Goal: Information Seeking & Learning: Learn about a topic

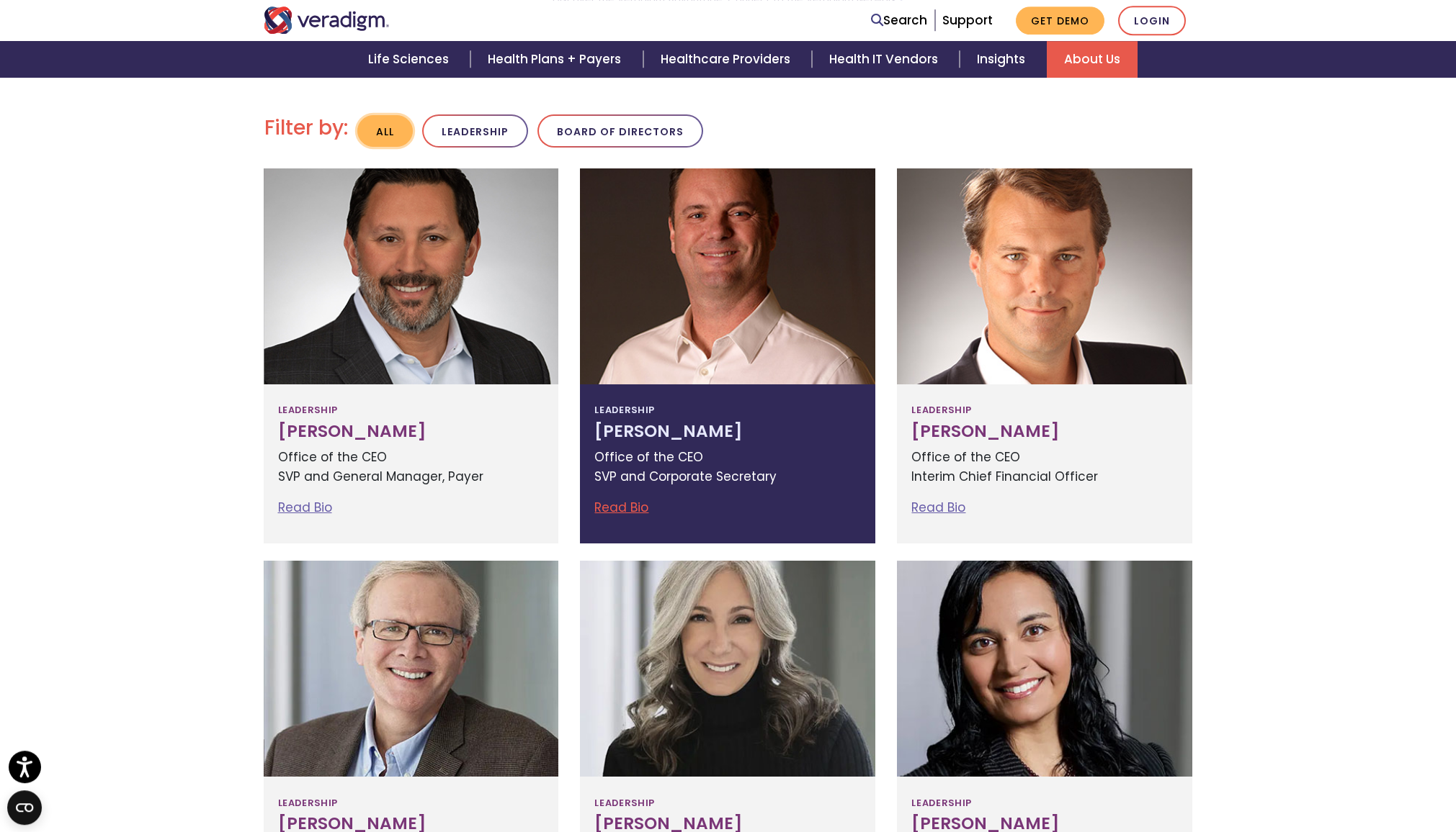
scroll to position [288, 0]
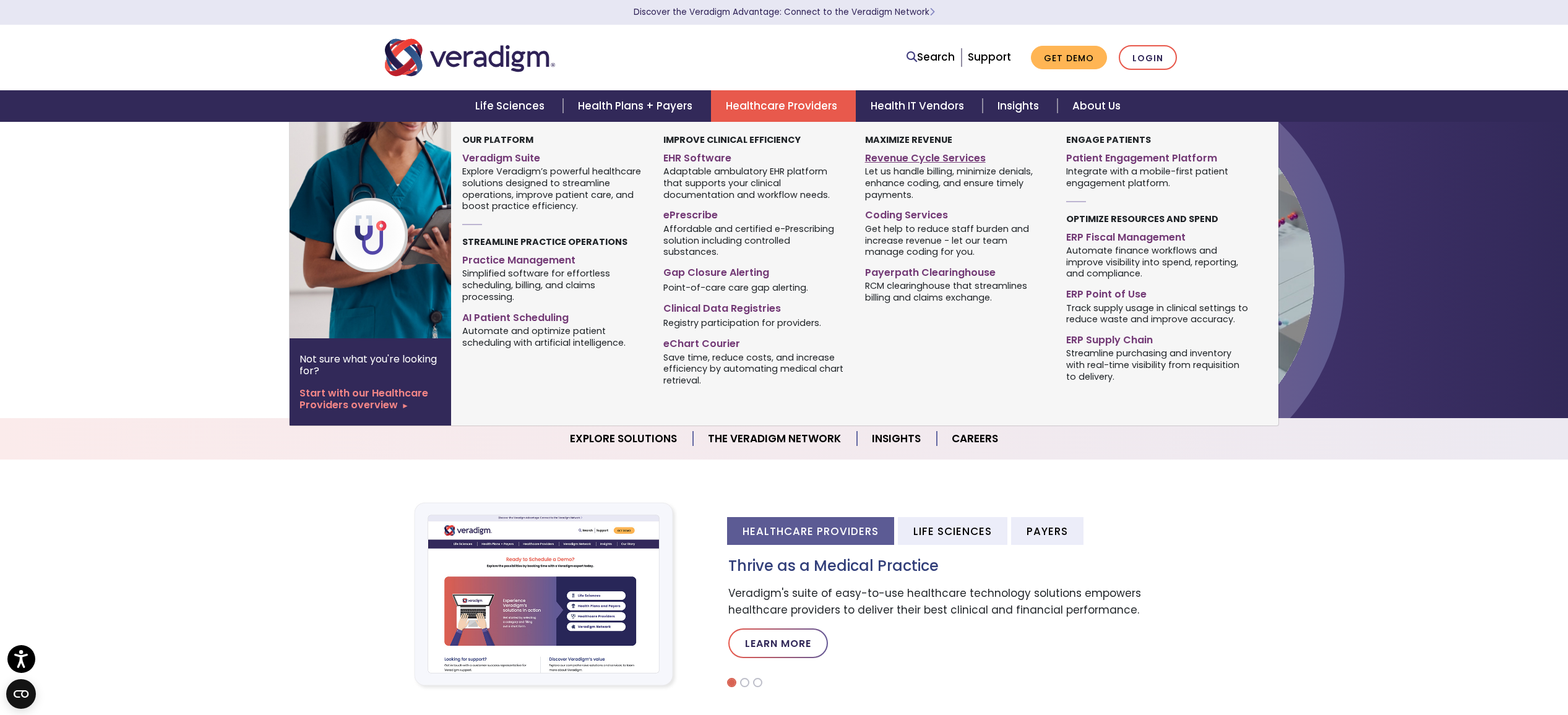
click at [937, 164] on link "Revenue Cycle Services" at bounding box center [956, 156] width 182 height 18
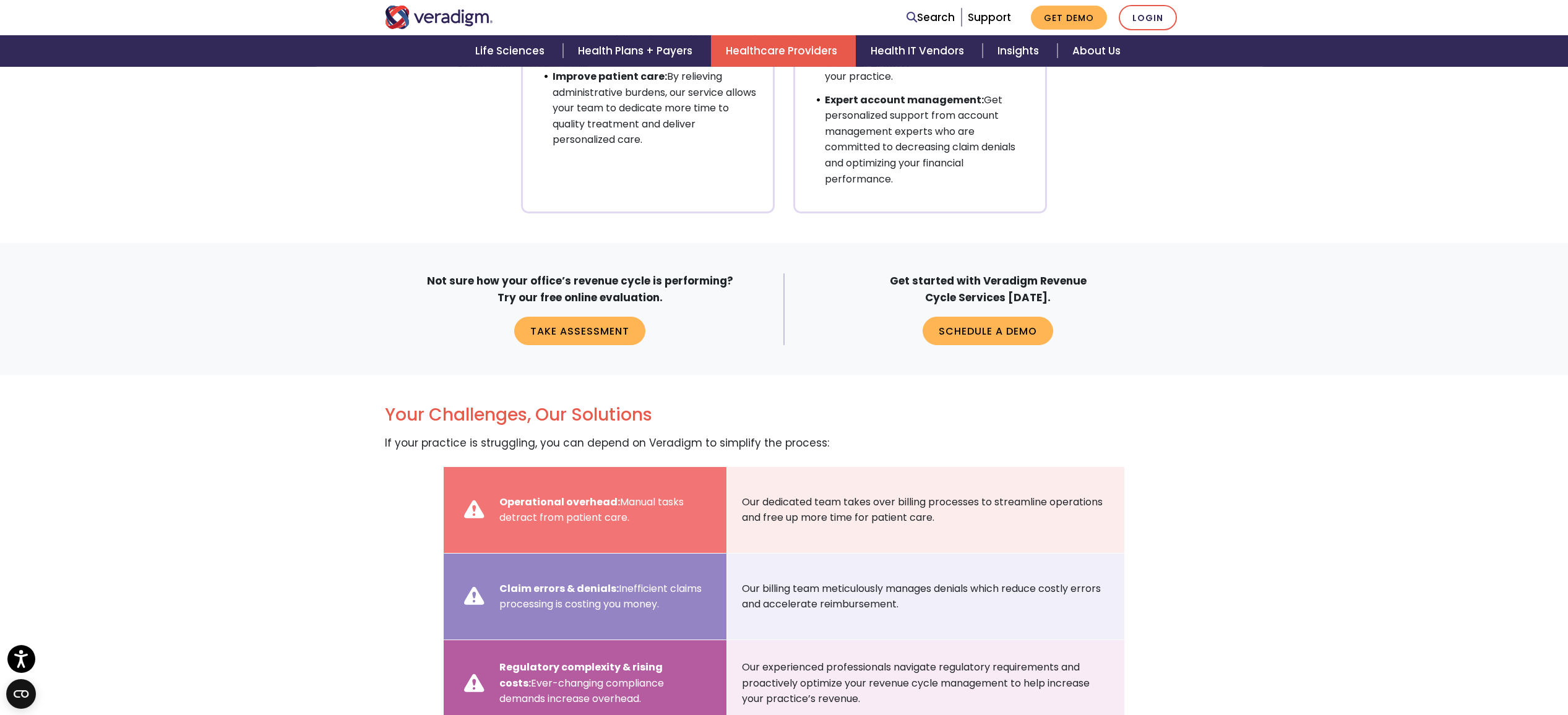
scroll to position [1128, 0]
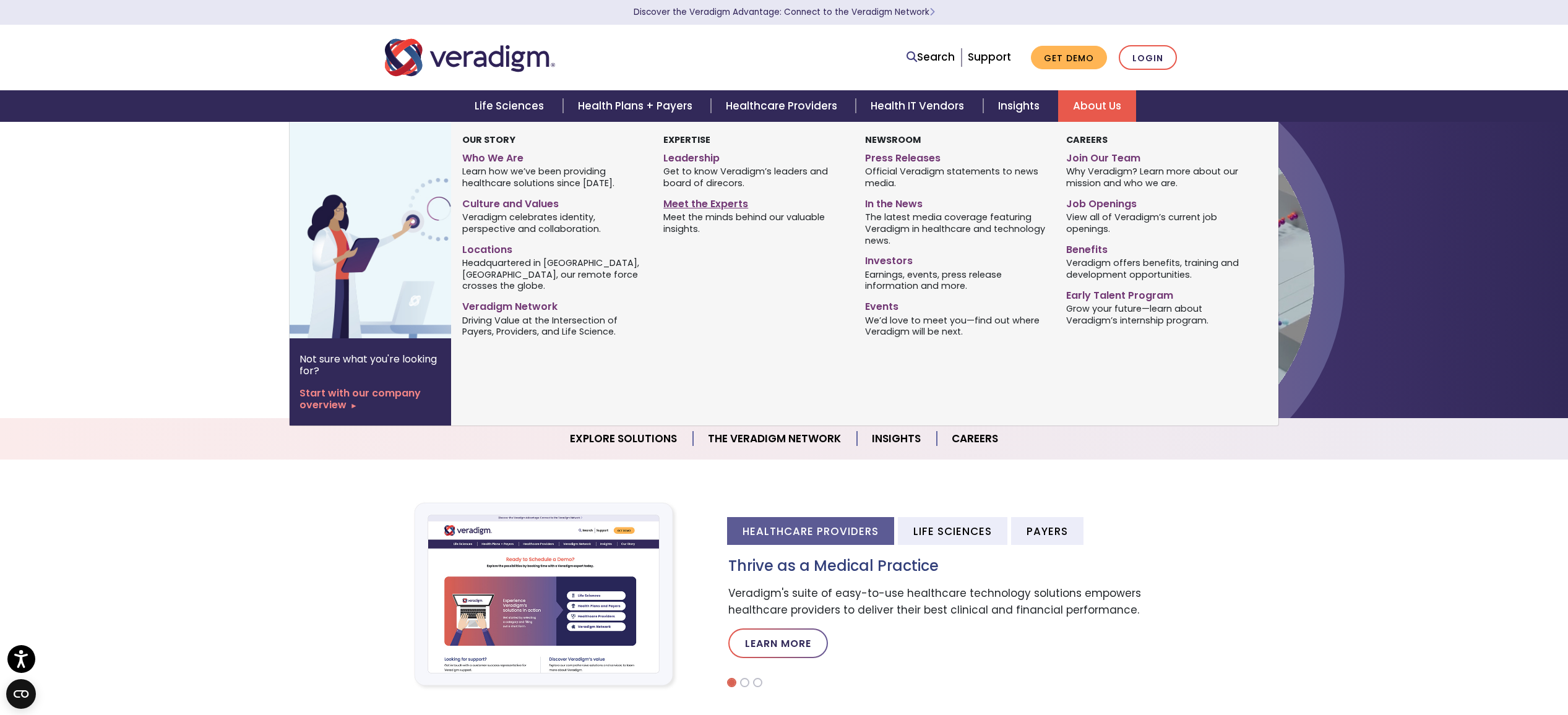
click at [731, 203] on link "Meet the Experts" at bounding box center [754, 202] width 182 height 18
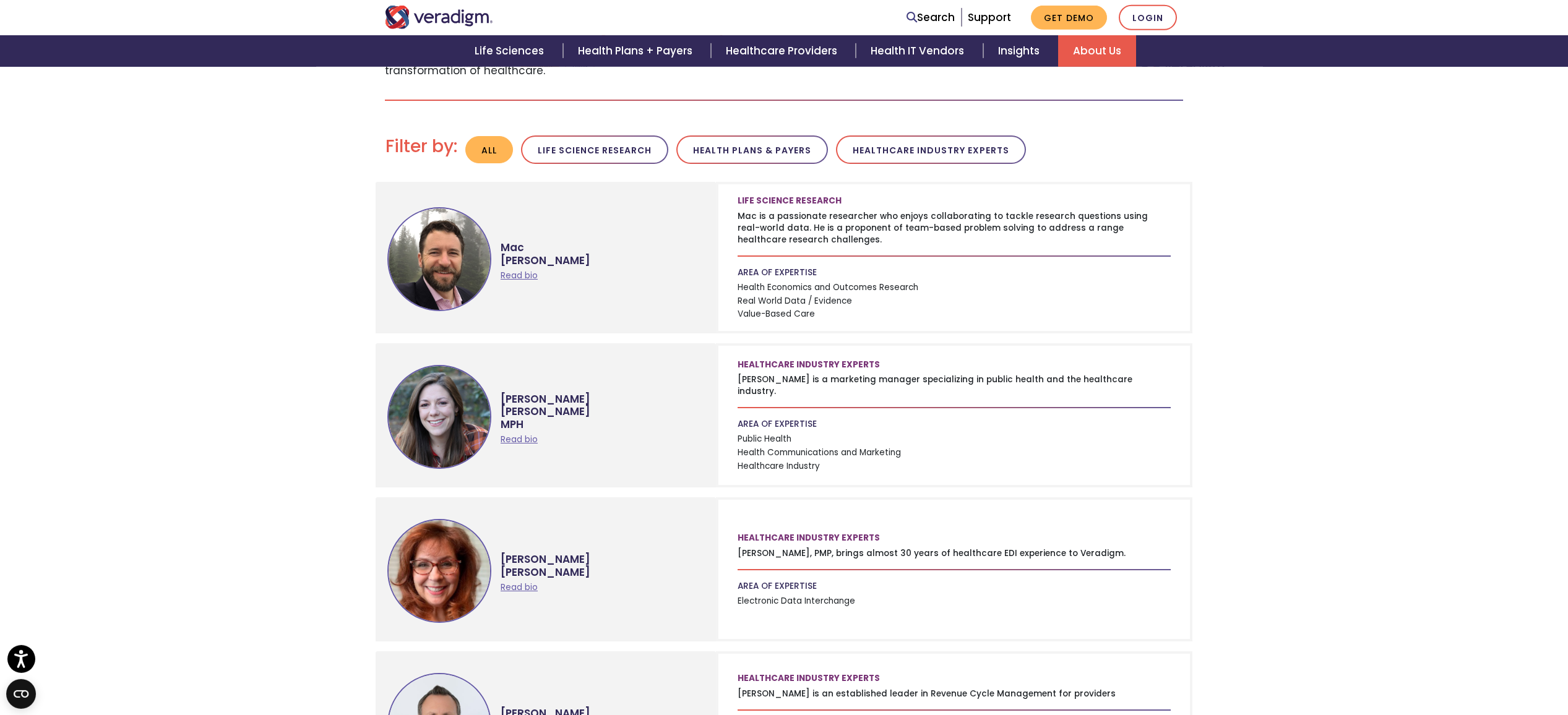
scroll to position [336, 0]
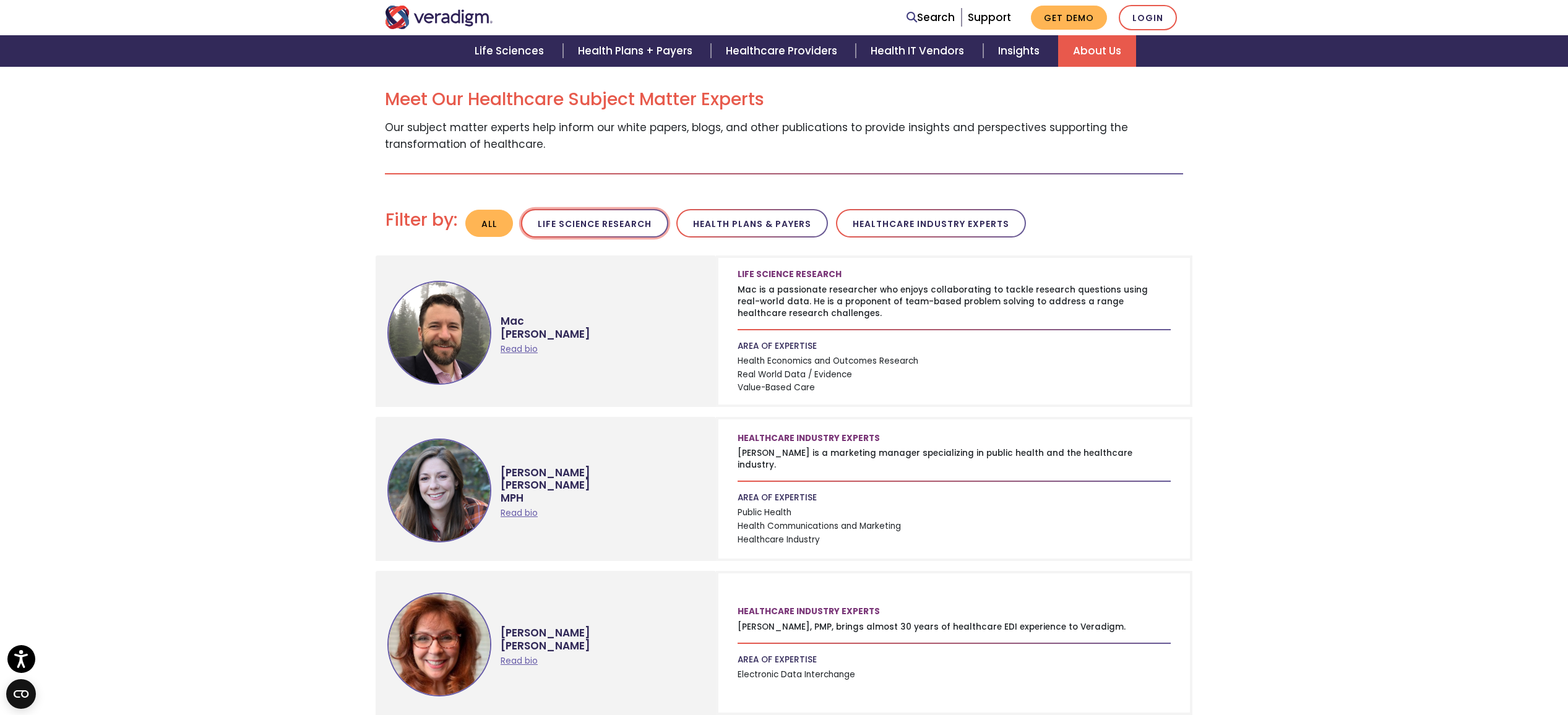
click at [608, 218] on button "Life Science Research" at bounding box center [595, 224] width 148 height 29
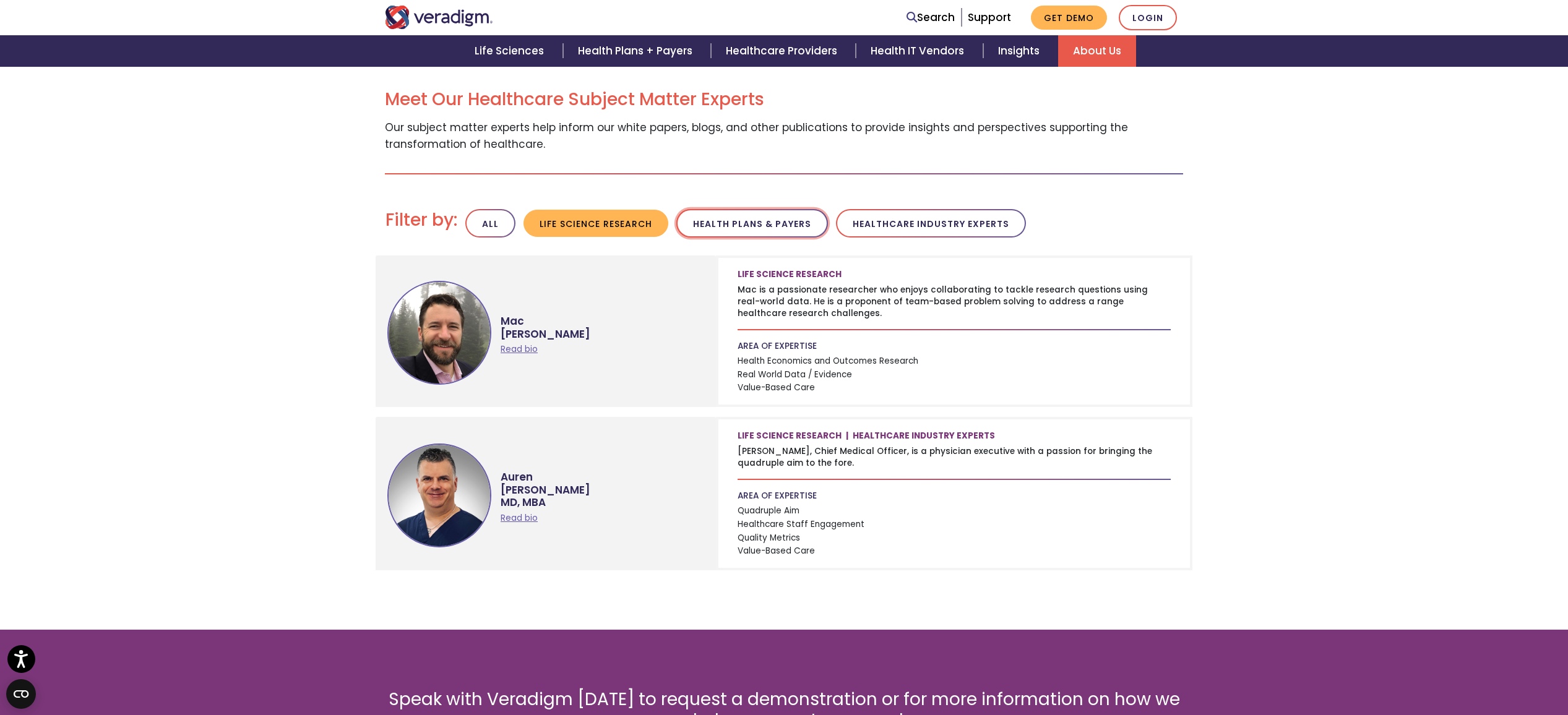
click at [742, 222] on button "Health Plans & Payers" at bounding box center [752, 224] width 152 height 29
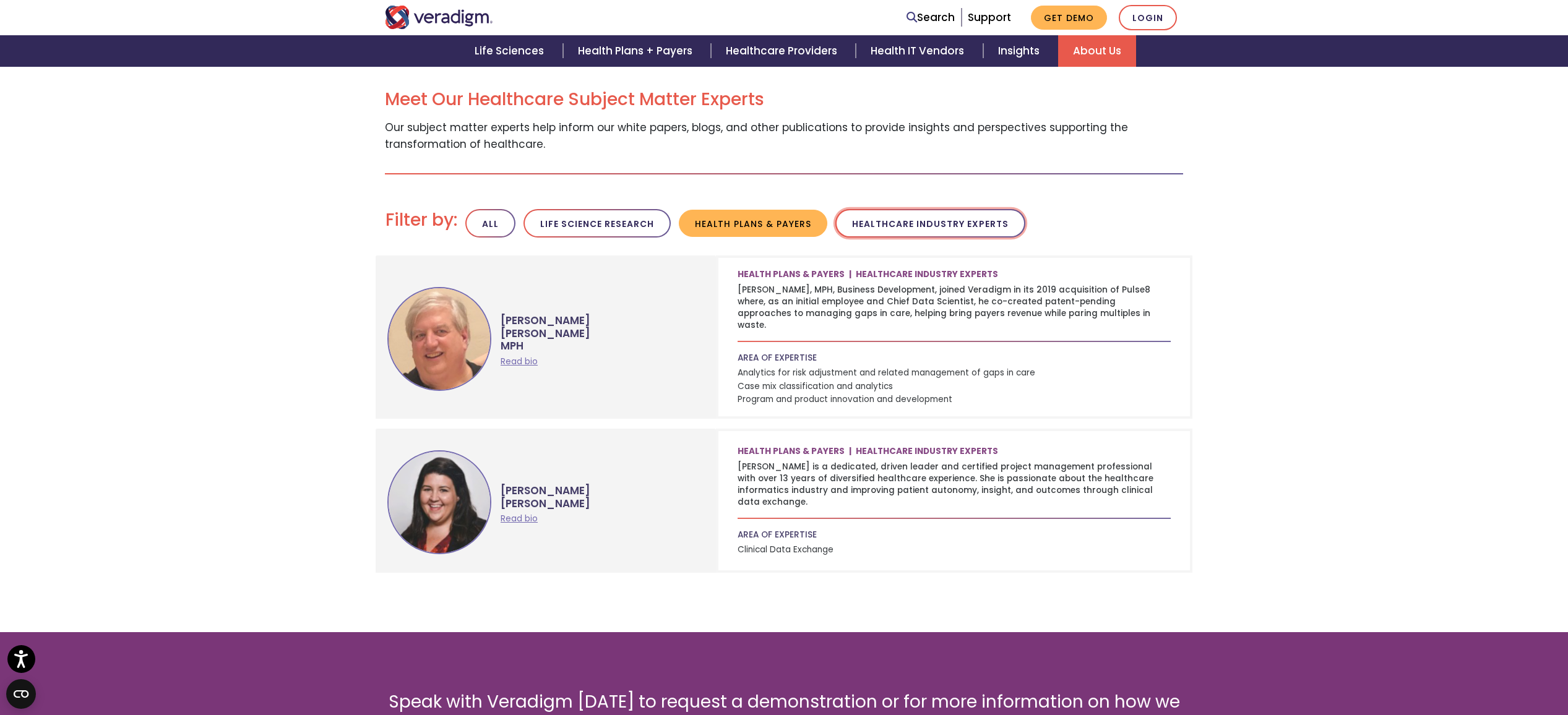
click at [915, 234] on button "Healthcare Industry Experts" at bounding box center [931, 224] width 190 height 29
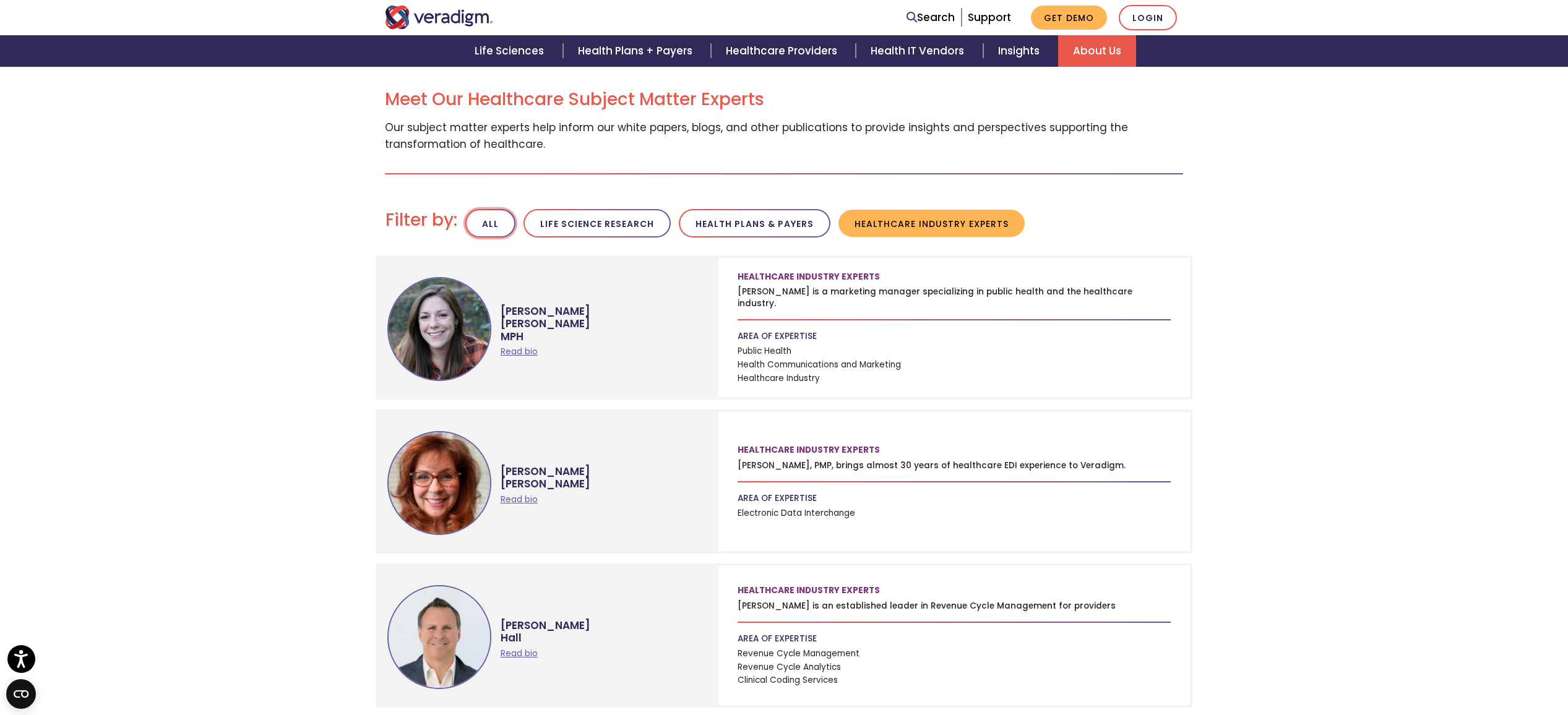
click at [478, 223] on button "All" at bounding box center [491, 224] width 50 height 29
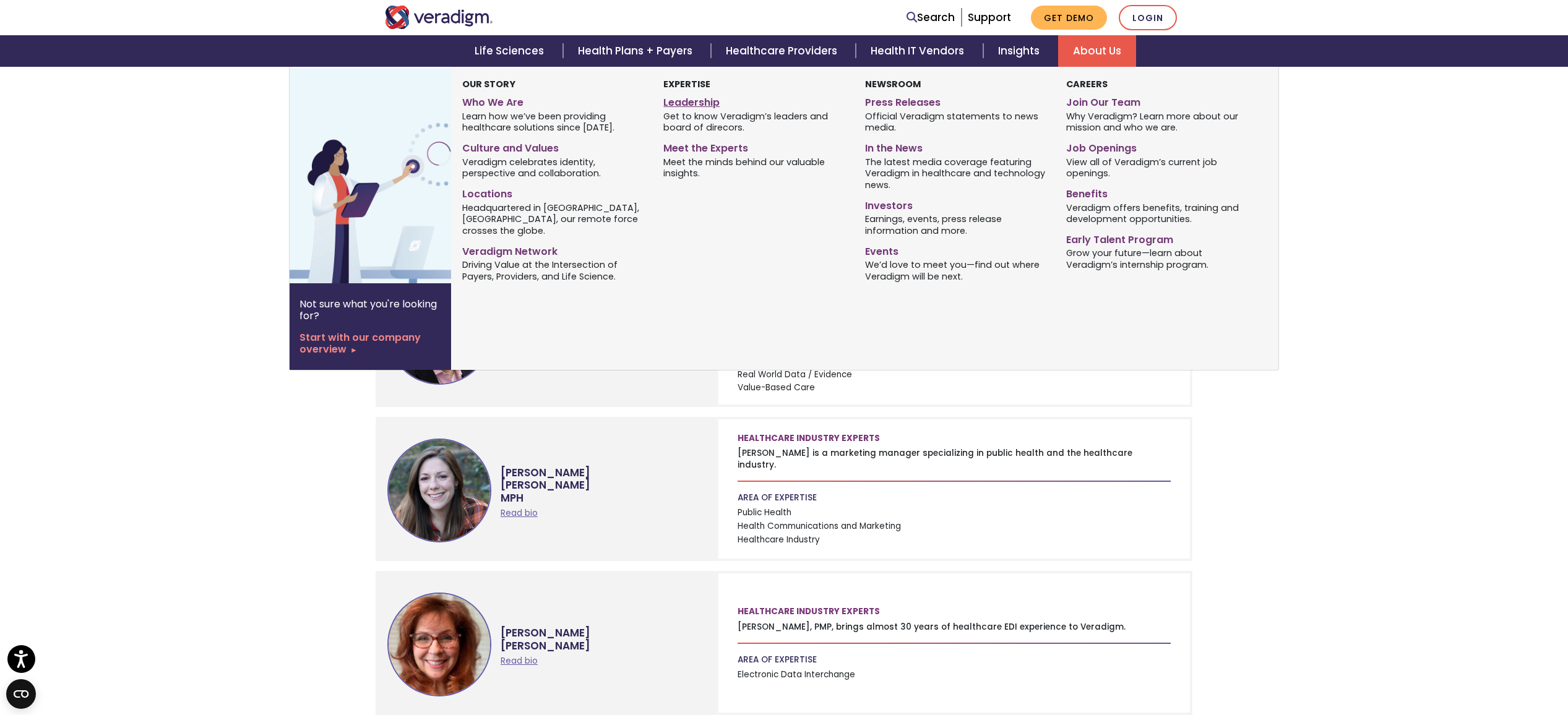
click at [699, 107] on link "Leadership" at bounding box center [754, 101] width 182 height 18
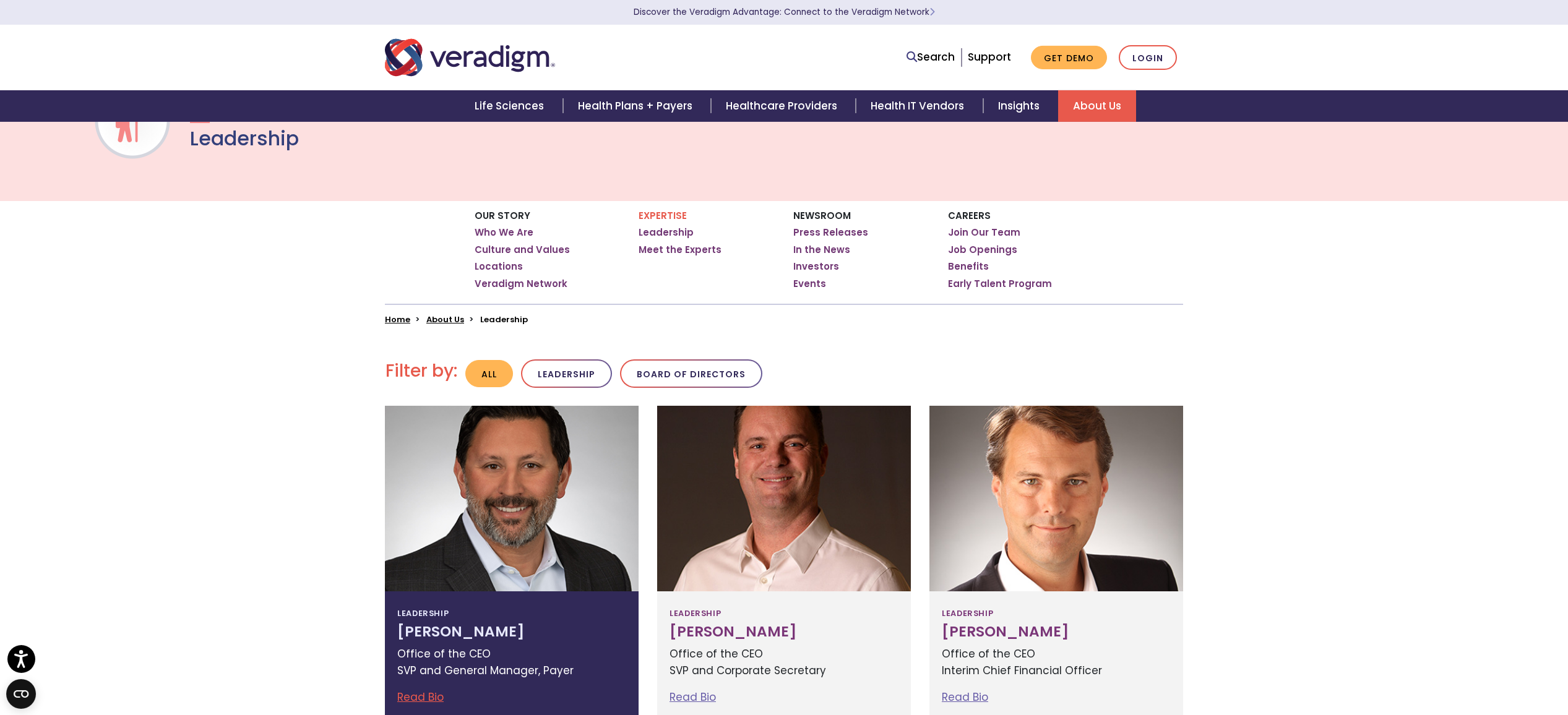
scroll to position [258, 0]
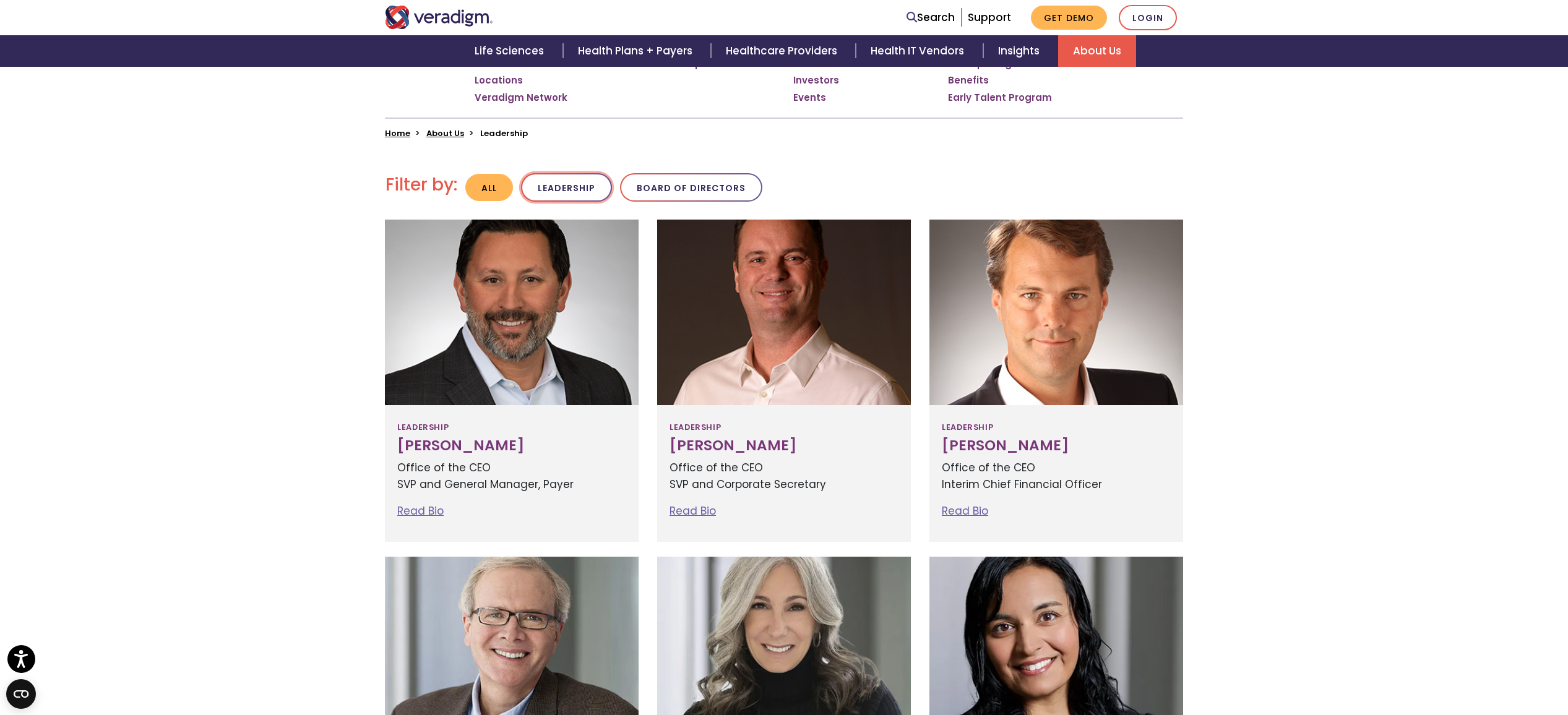
click at [575, 198] on button "Leadership" at bounding box center [567, 188] width 91 height 29
click at [688, 186] on button "Board of Directors" at bounding box center [690, 188] width 143 height 29
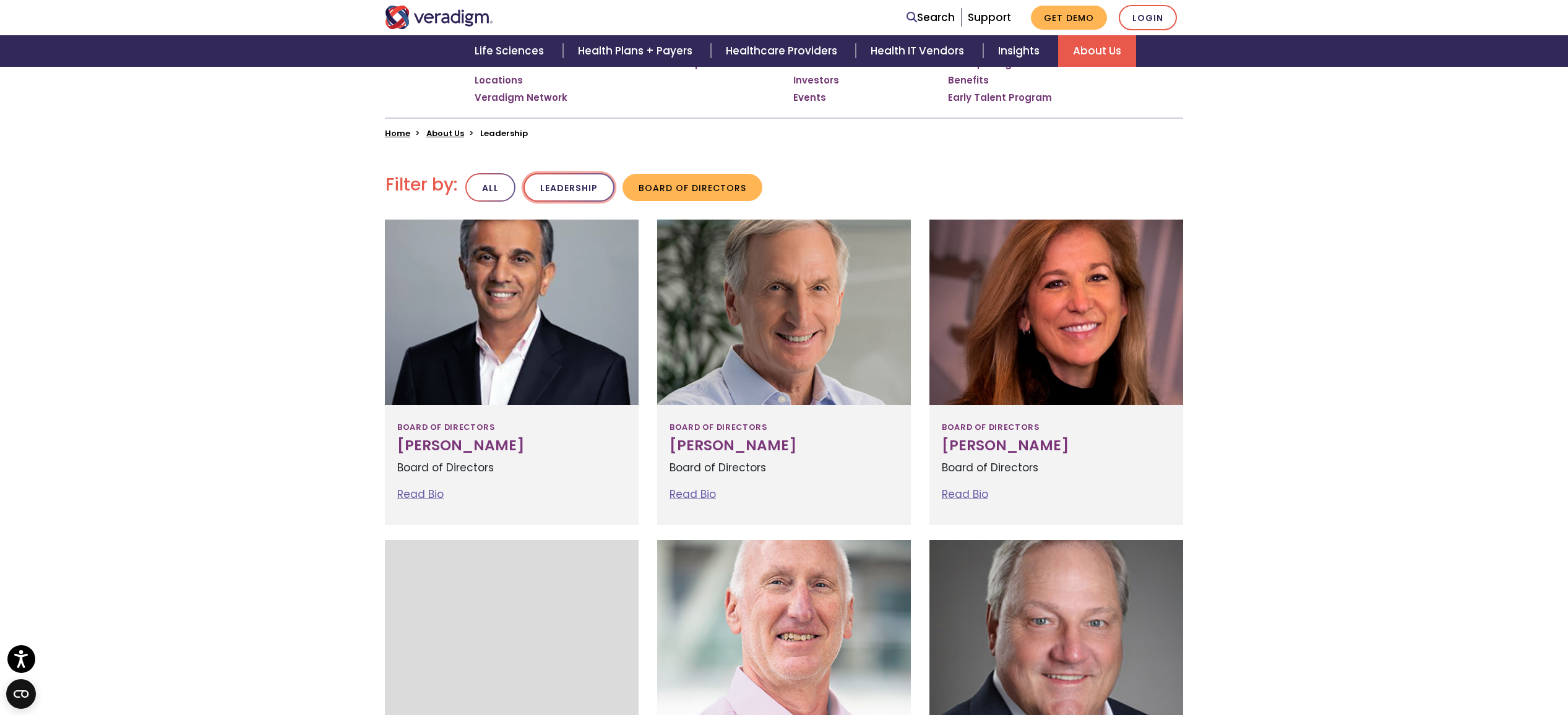
click at [572, 187] on button "Leadership" at bounding box center [569, 188] width 91 height 29
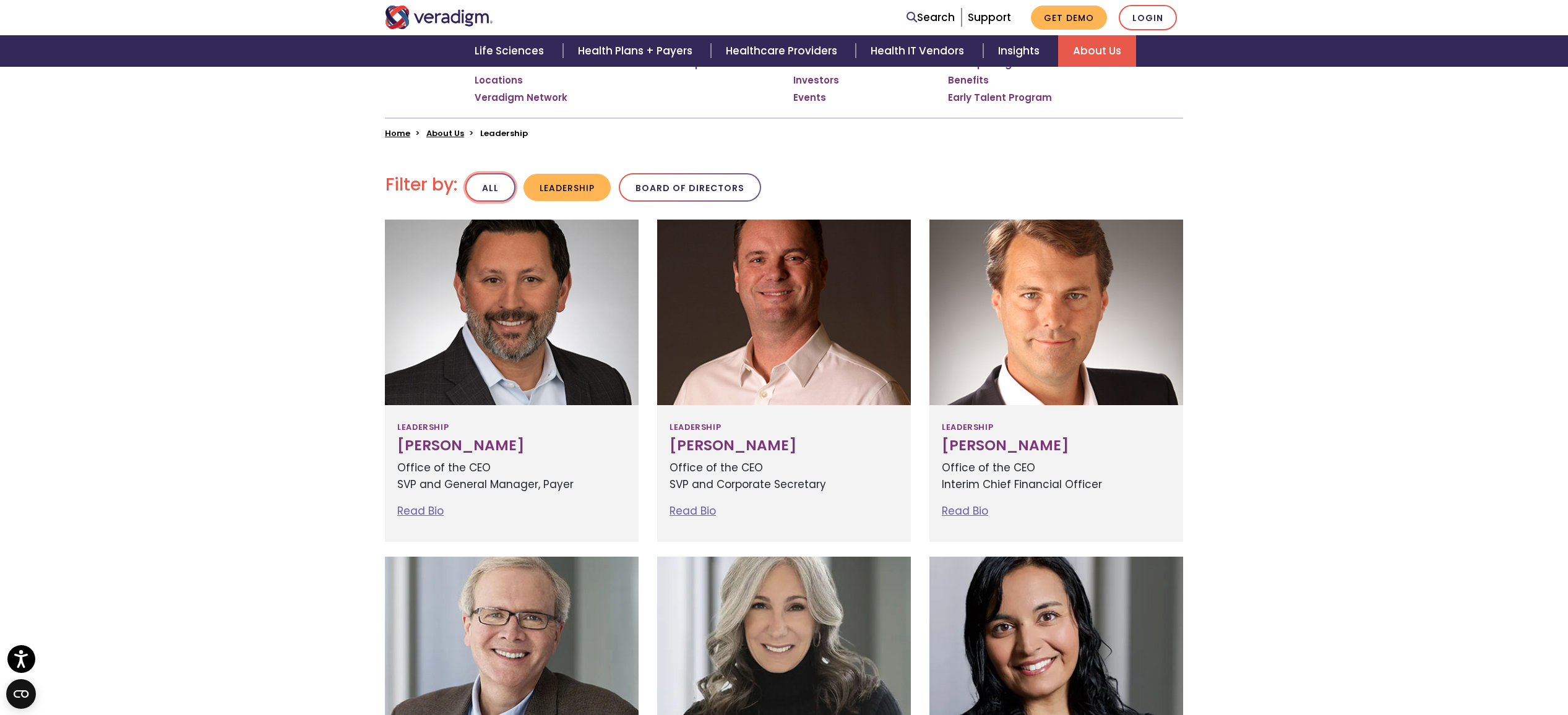
click at [498, 196] on button "All" at bounding box center [491, 188] width 50 height 29
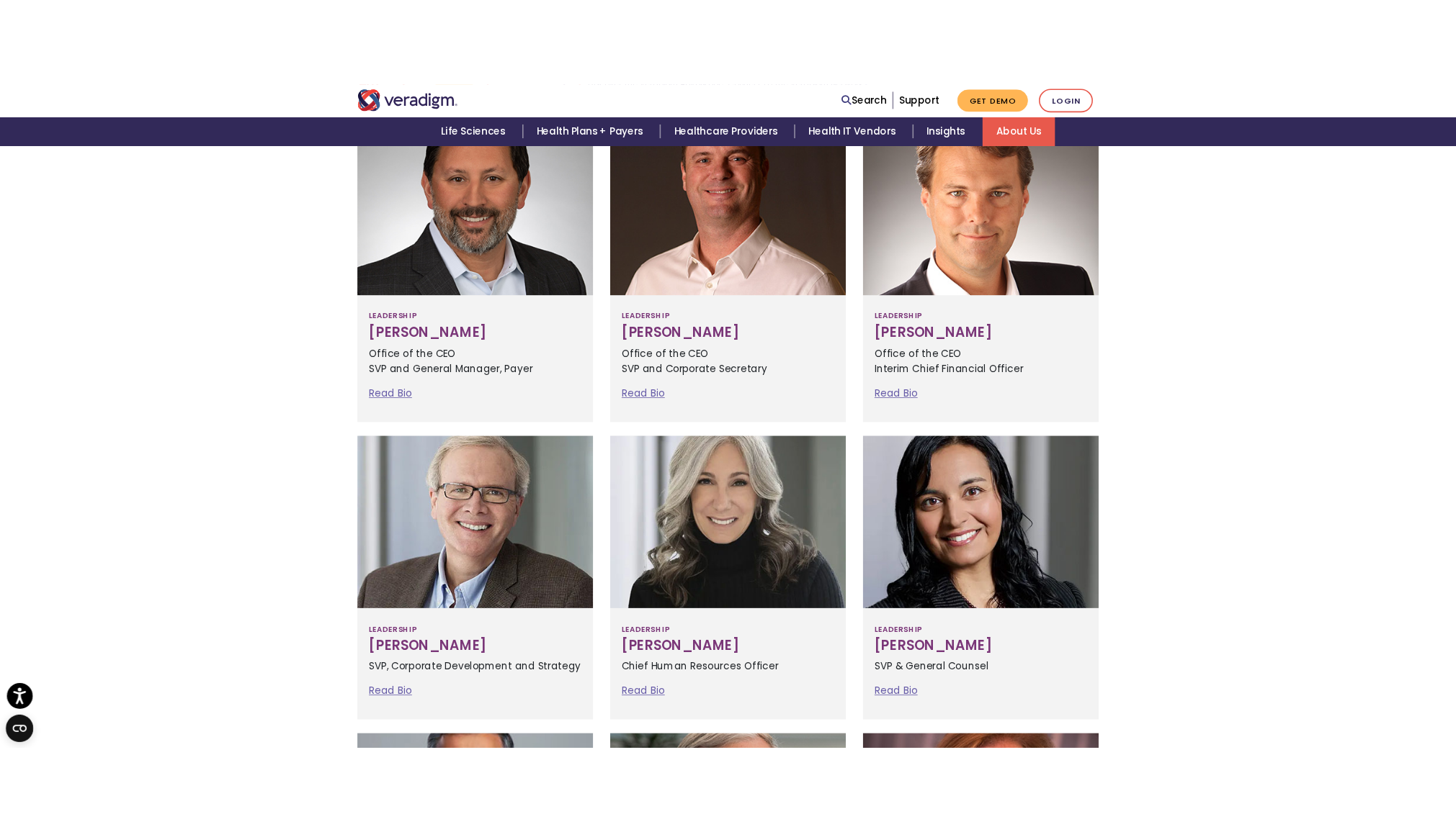
scroll to position [403, 0]
